Goal: Information Seeking & Learning: Learn about a topic

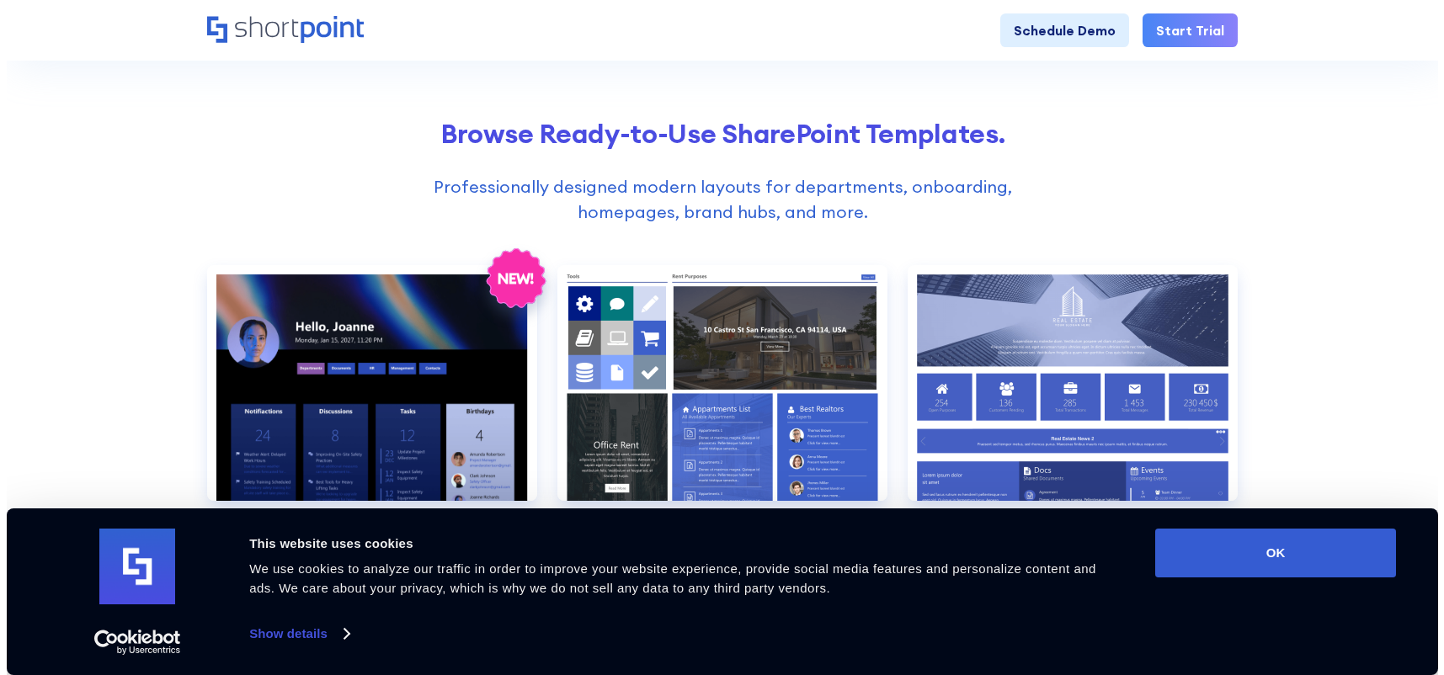
scroll to position [589, 0]
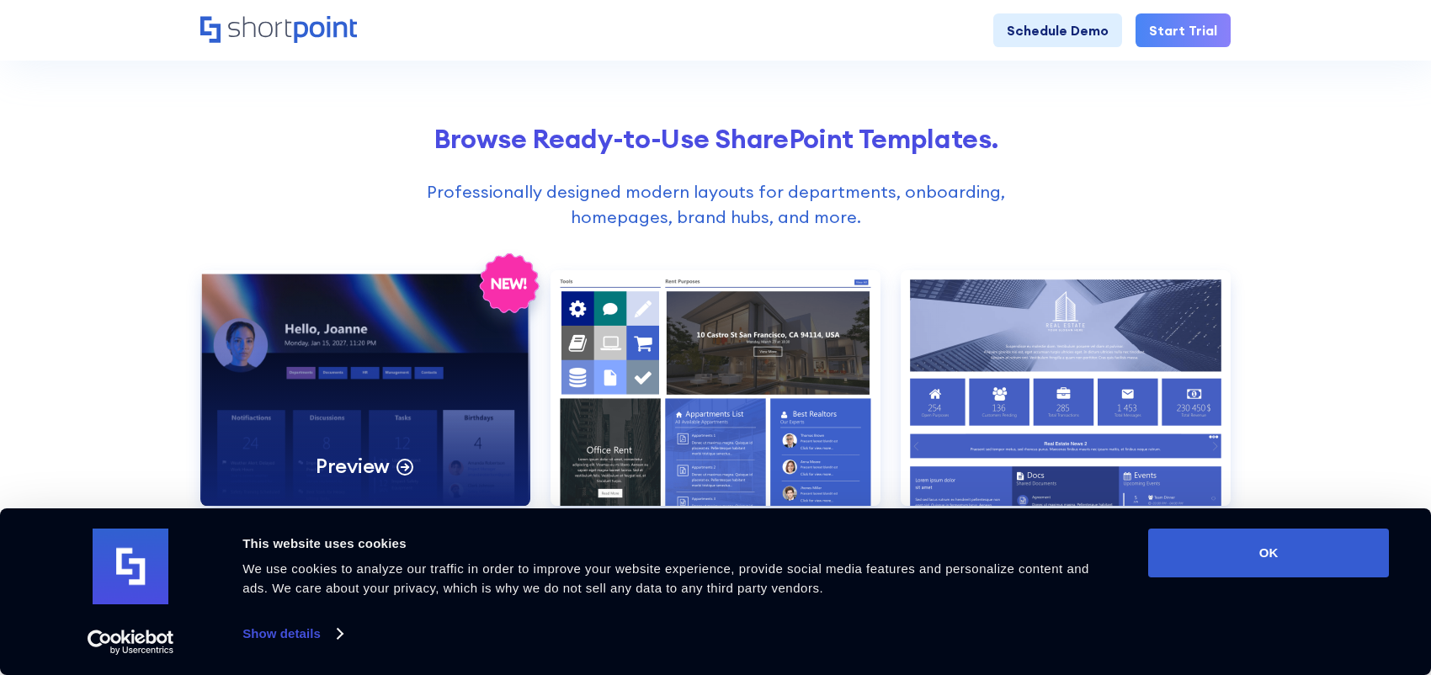
click at [332, 391] on div "Preview" at bounding box center [365, 388] width 330 height 236
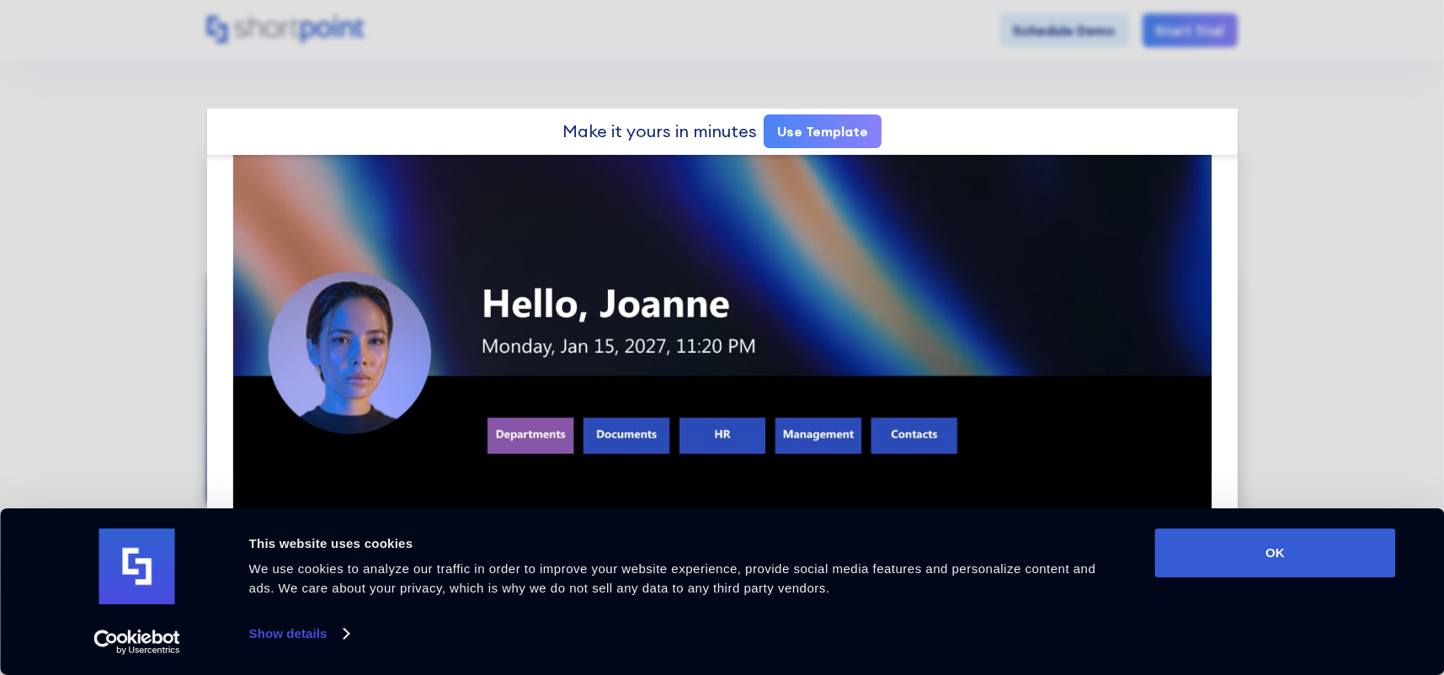
scroll to position [0, 0]
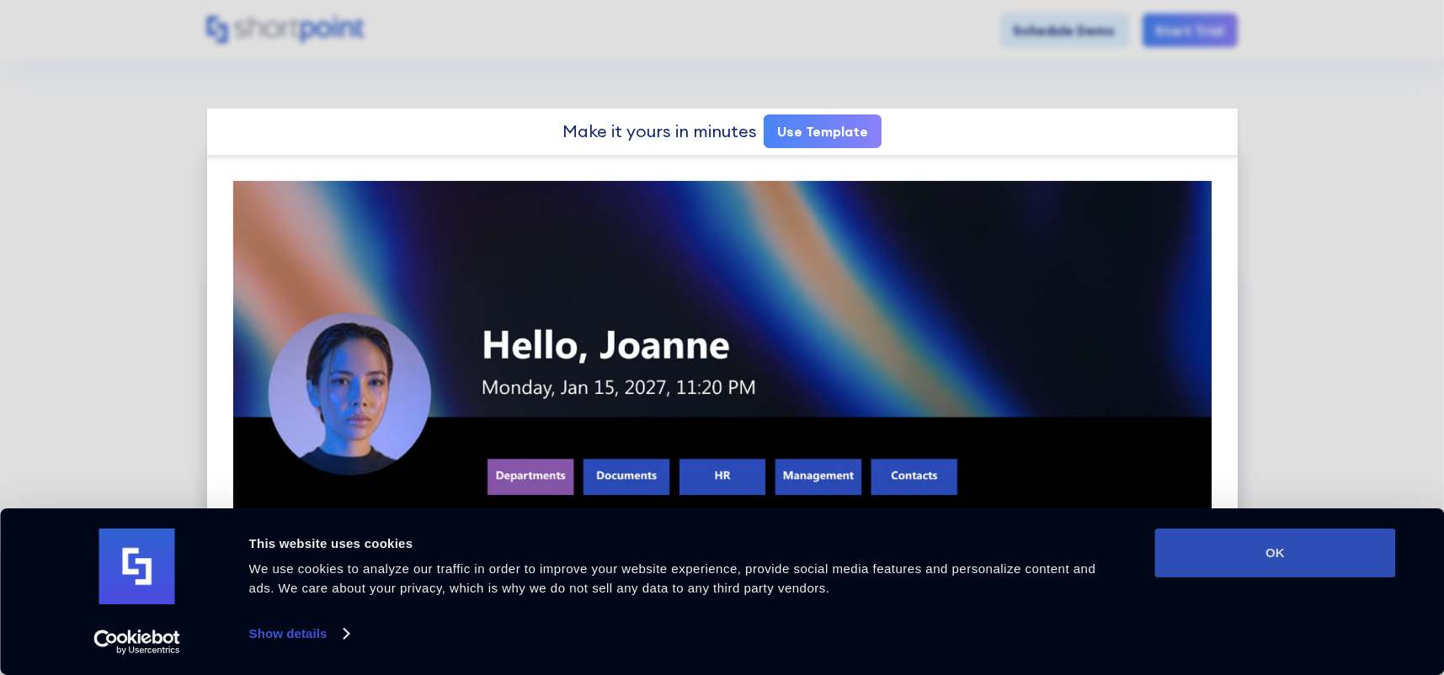
click at [1235, 560] on button "OK" at bounding box center [1275, 553] width 241 height 49
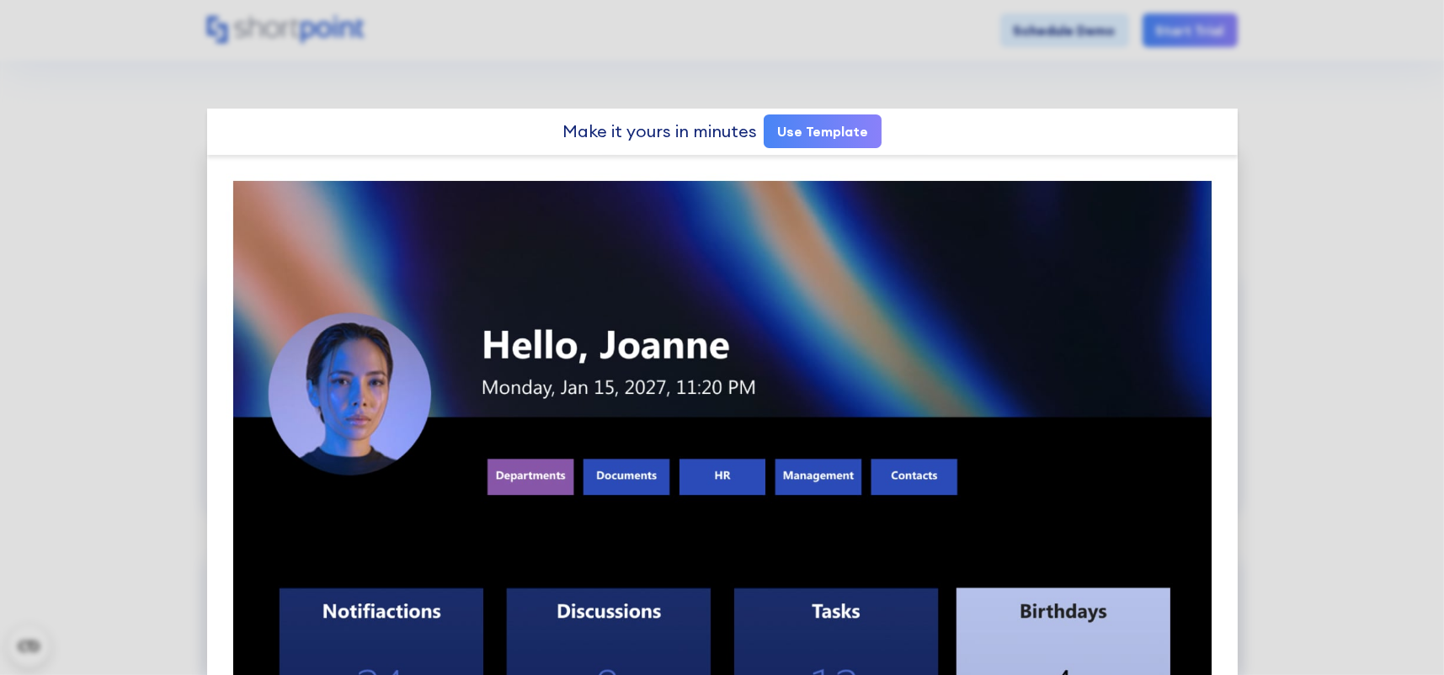
click at [813, 130] on link "Use Template" at bounding box center [822, 131] width 118 height 34
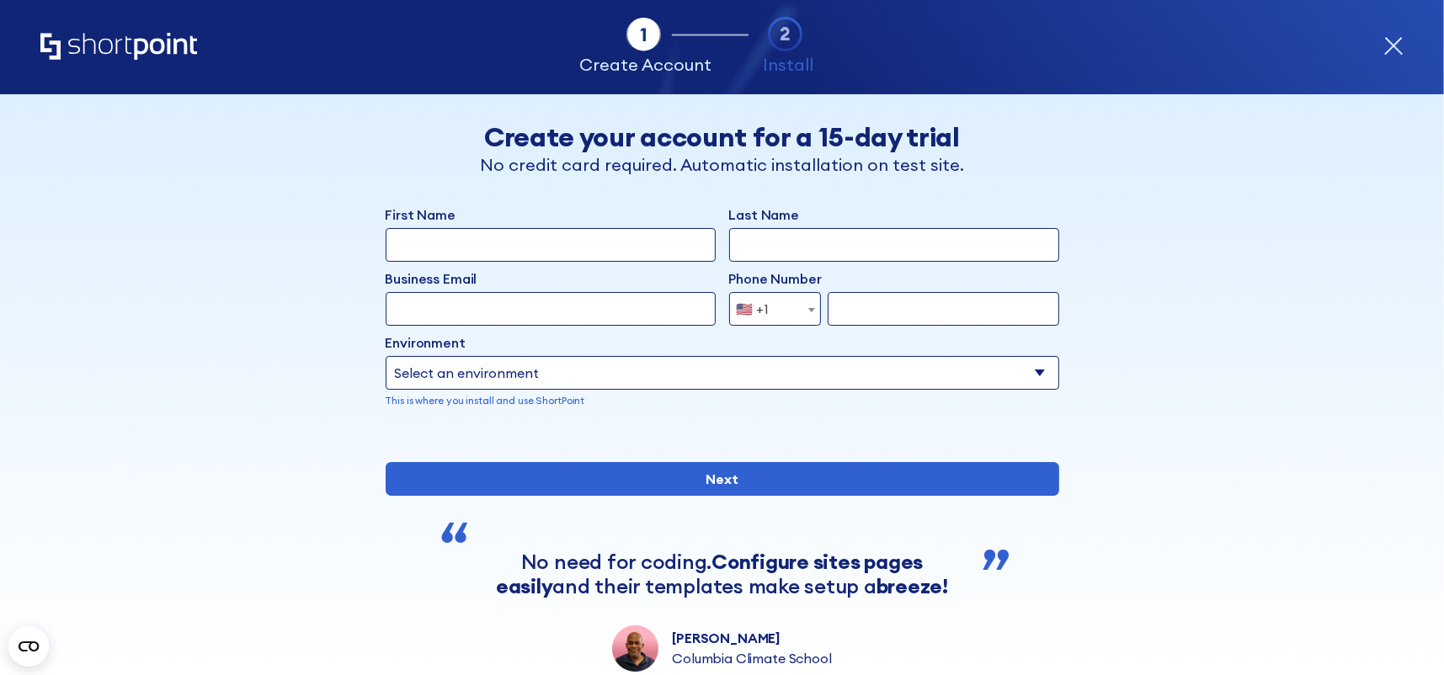
click at [1402, 44] on icon "form" at bounding box center [1393, 46] width 20 height 20
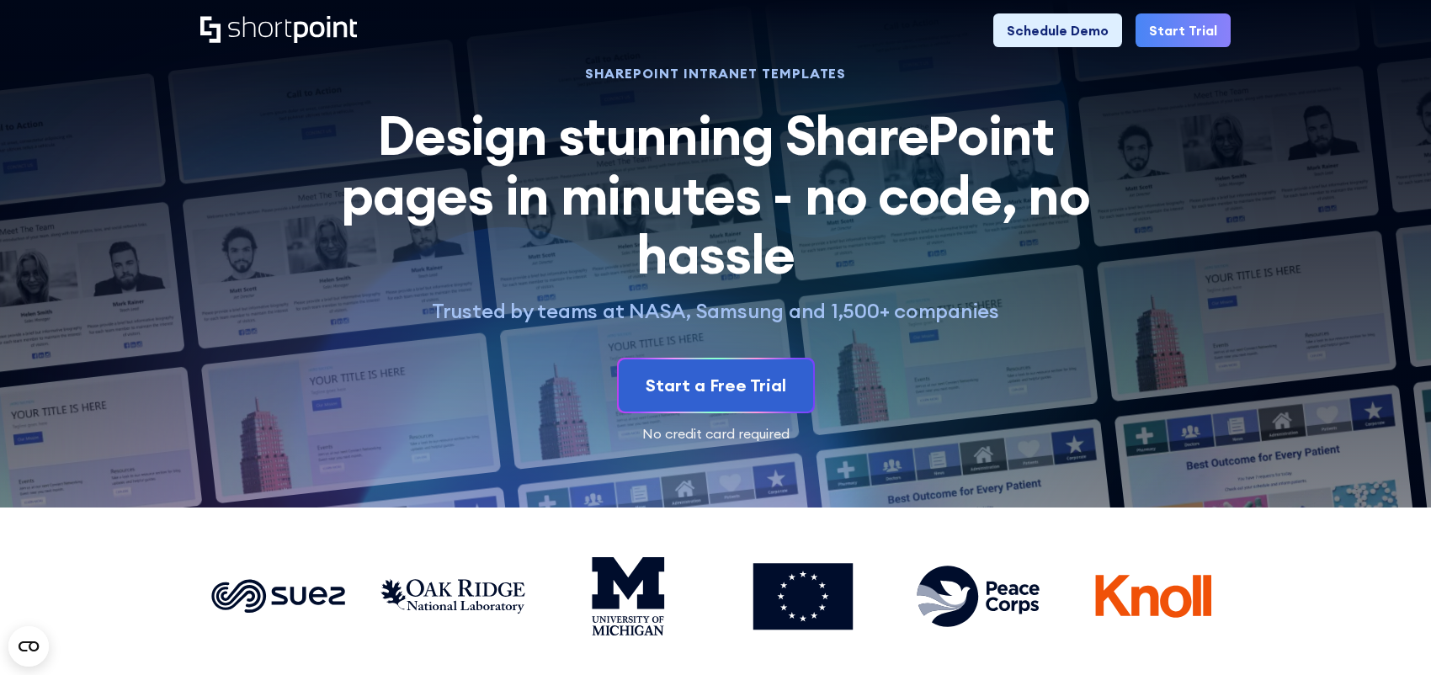
click at [314, 34] on icon "Home" at bounding box center [325, 29] width 63 height 27
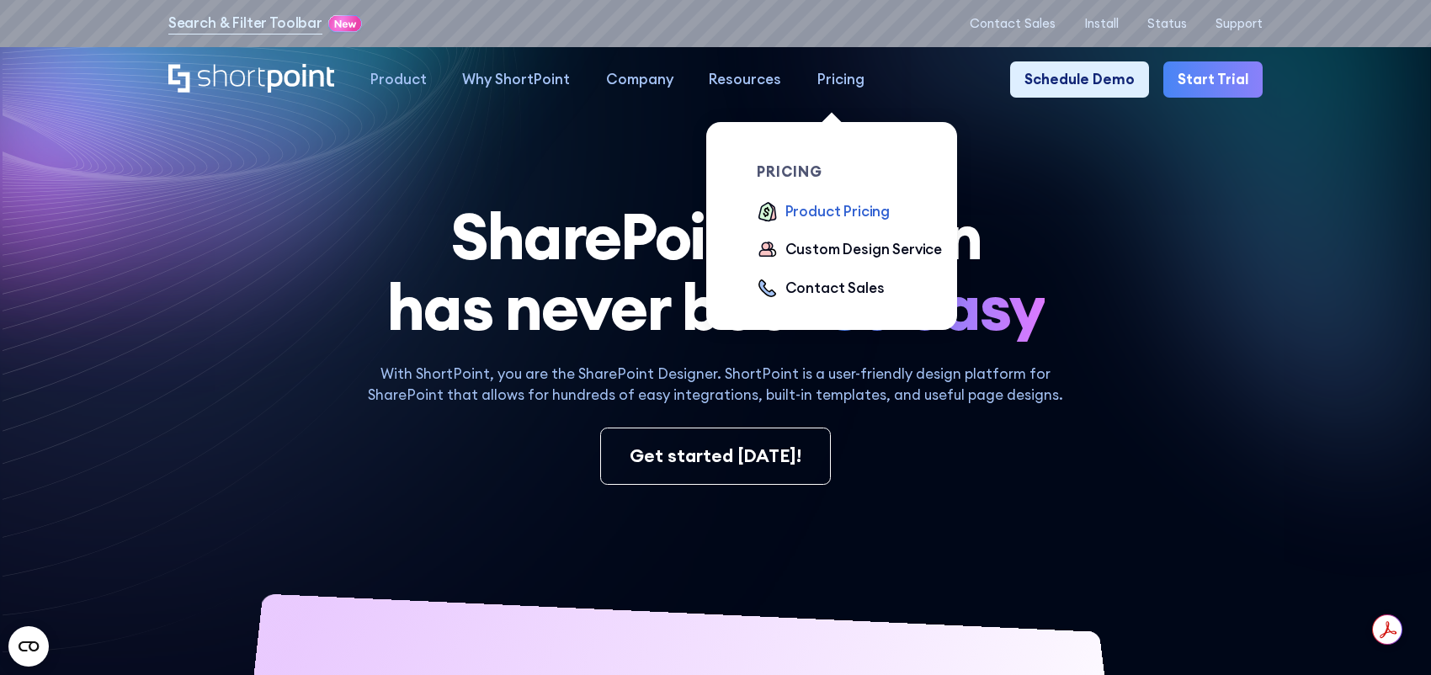
click at [862, 213] on div "Product Pricing" at bounding box center [837, 212] width 104 height 22
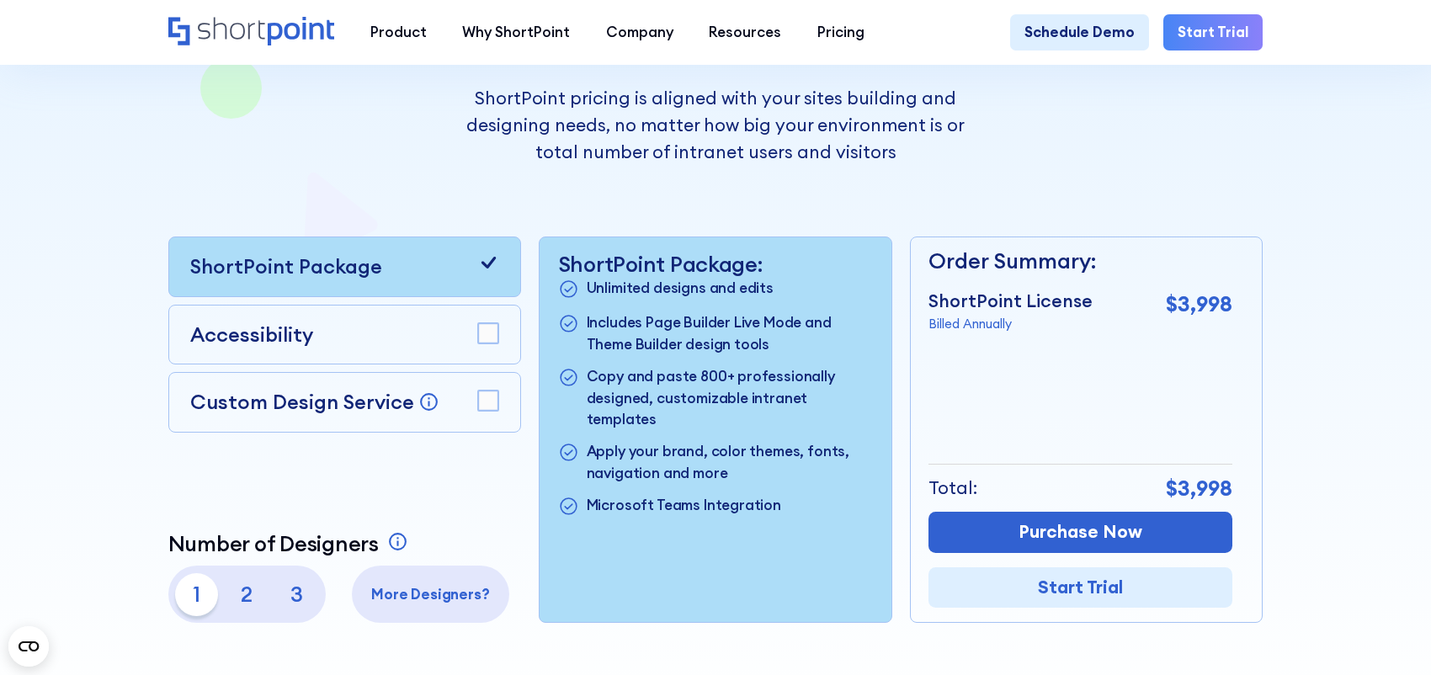
scroll to position [421, 0]
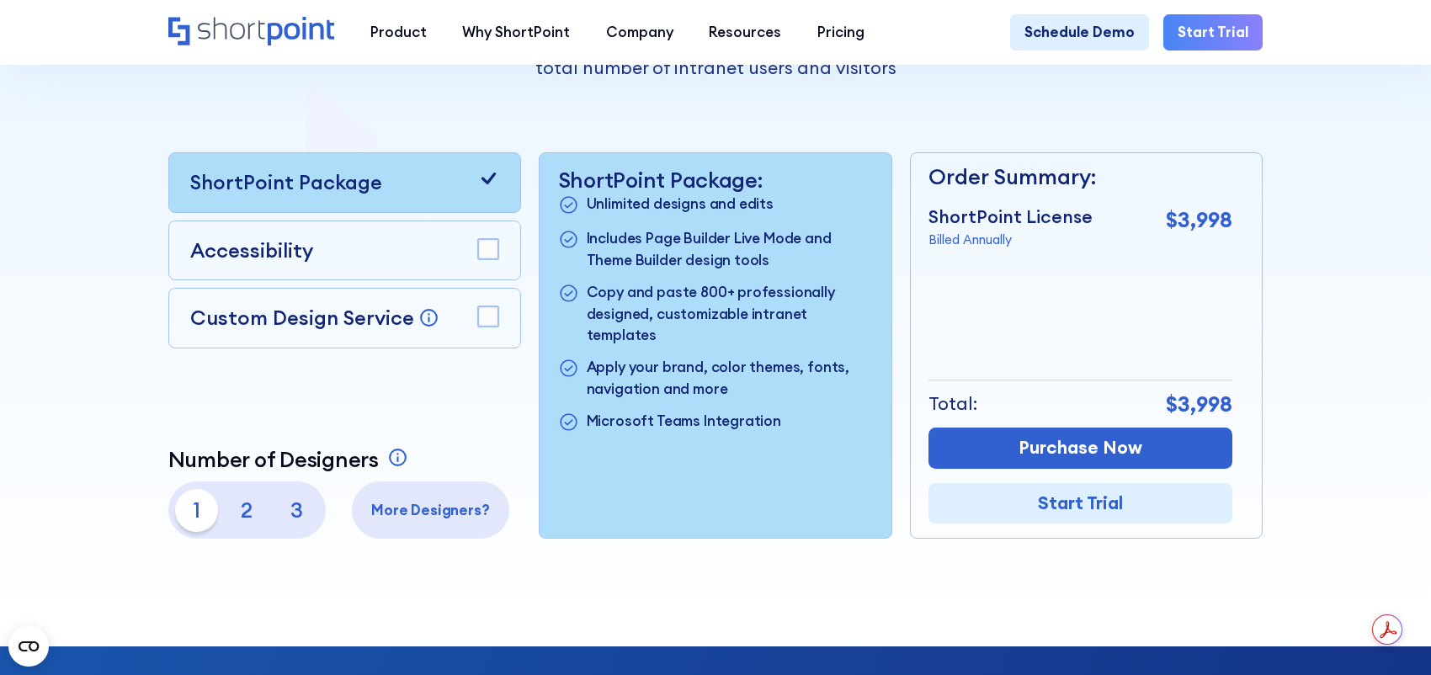
click at [248, 522] on p "2" at bounding box center [247, 510] width 43 height 43
click at [297, 519] on p "3" at bounding box center [296, 510] width 43 height 43
click at [189, 522] on p "1" at bounding box center [196, 510] width 43 height 43
click at [241, 521] on p "2" at bounding box center [247, 510] width 43 height 43
click at [292, 519] on p "3" at bounding box center [296, 510] width 43 height 43
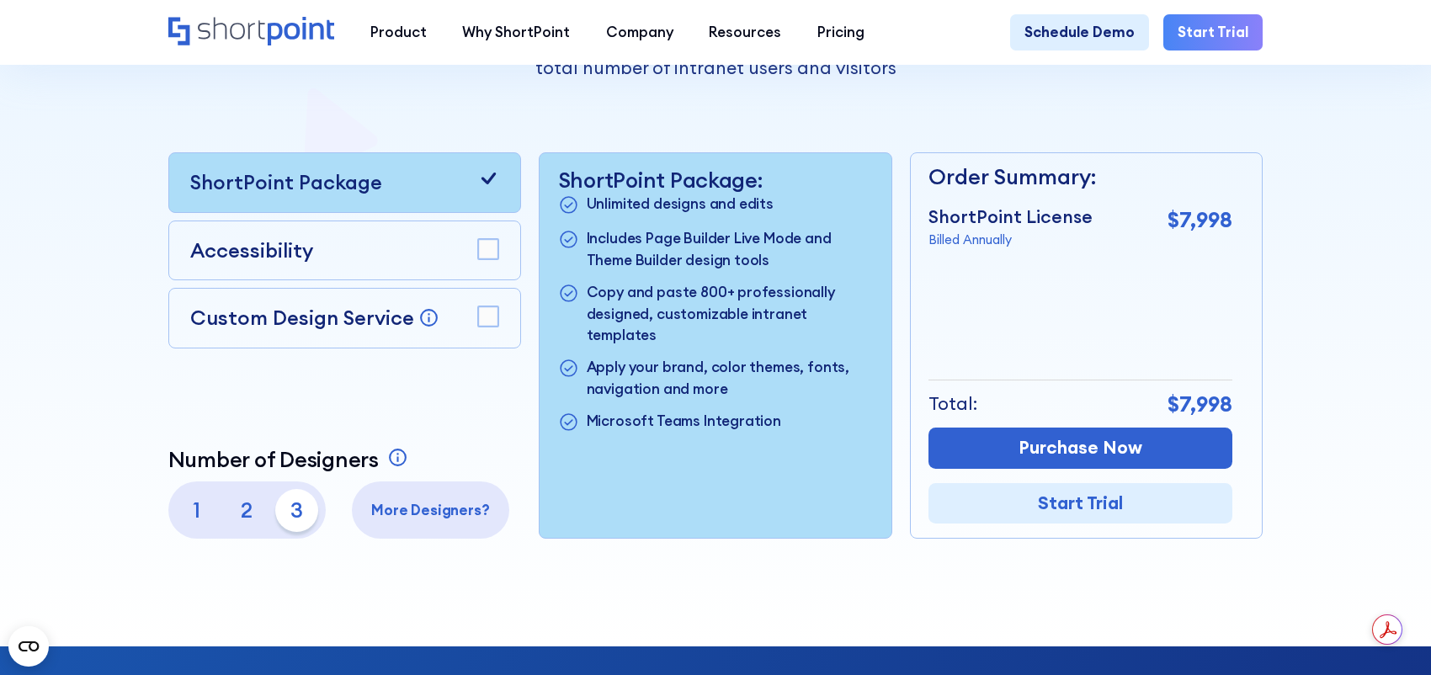
click at [184, 525] on p "1" at bounding box center [196, 510] width 43 height 43
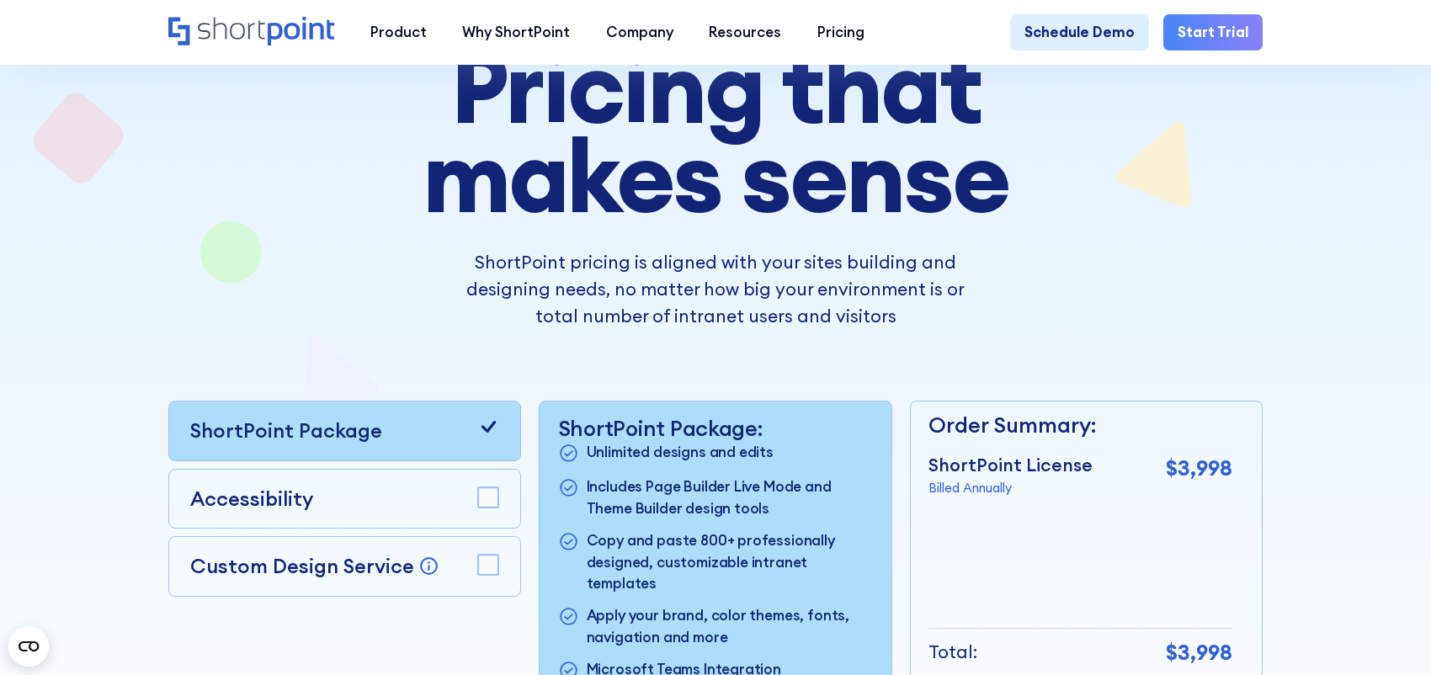
scroll to position [168, 0]
